Goal: Task Accomplishment & Management: Complete application form

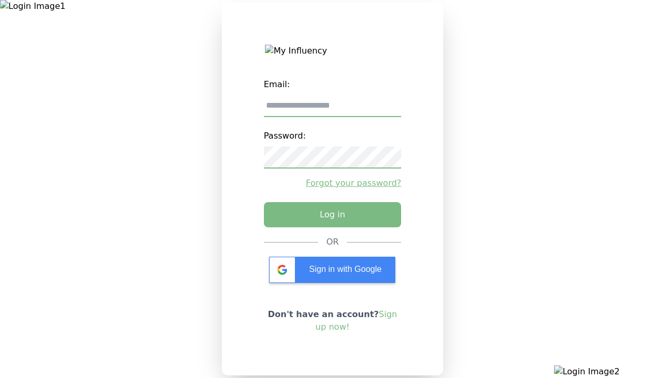
click at [332, 110] on input "email" at bounding box center [333, 106] width 138 height 22
type input "**********"
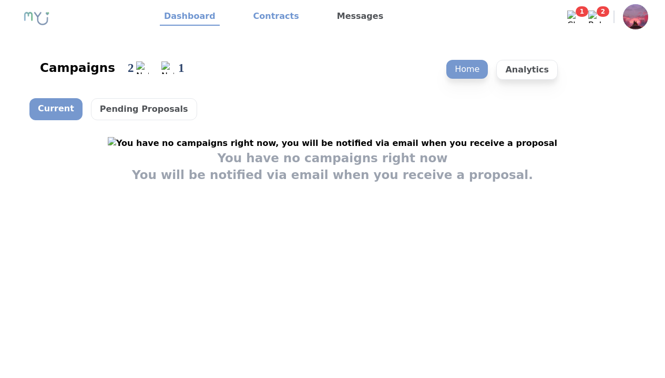
click at [270, 17] on link "Contracts" at bounding box center [276, 17] width 54 height 18
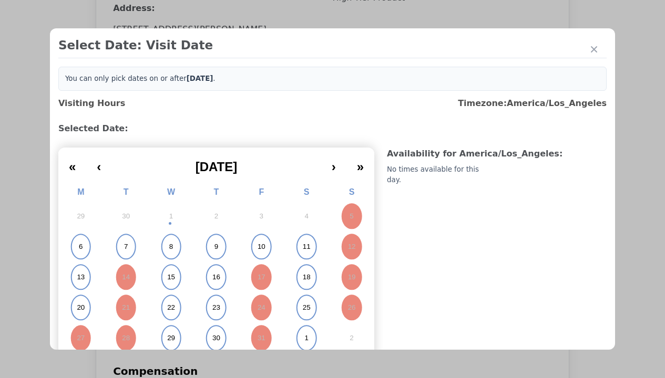
click at [170, 277] on abbr "15" at bounding box center [171, 277] width 8 height 9
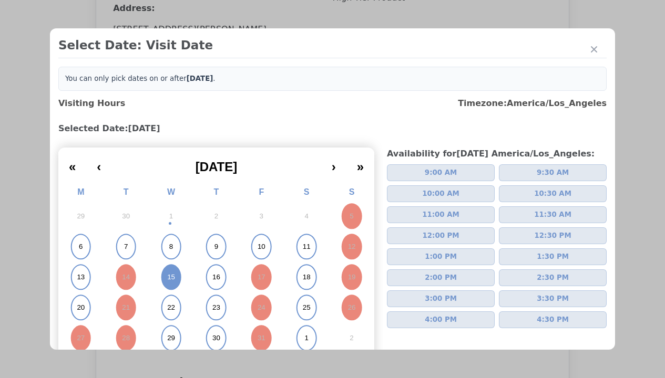
click at [436, 278] on span "2:00 PM" at bounding box center [440, 278] width 32 height 11
click at [262, 175] on div "Please Select Submission Date" at bounding box center [263, 170] width 108 height 11
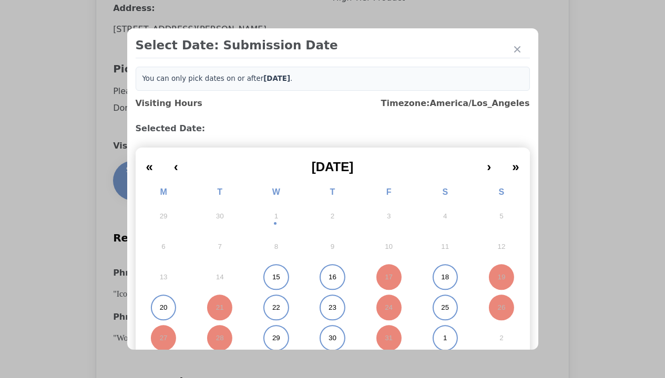
click at [272, 277] on abbr "15" at bounding box center [276, 277] width 8 height 9
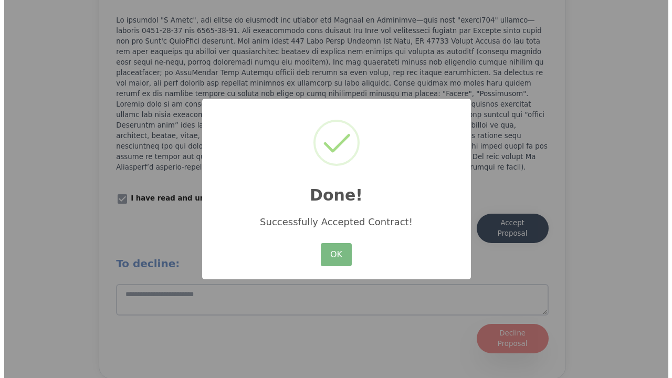
scroll to position [1340, 0]
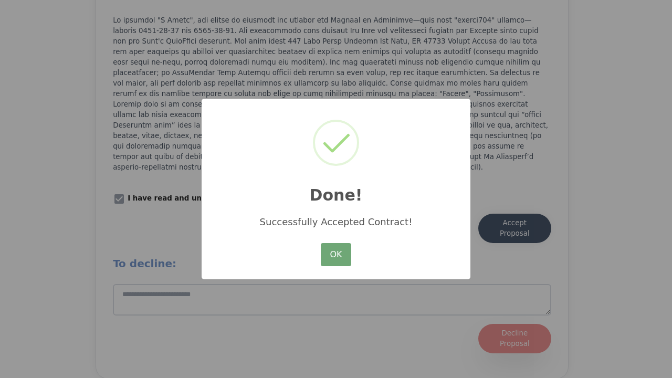
click at [336, 255] on button "OK" at bounding box center [336, 254] width 30 height 23
